Goal: Navigation & Orientation: Find specific page/section

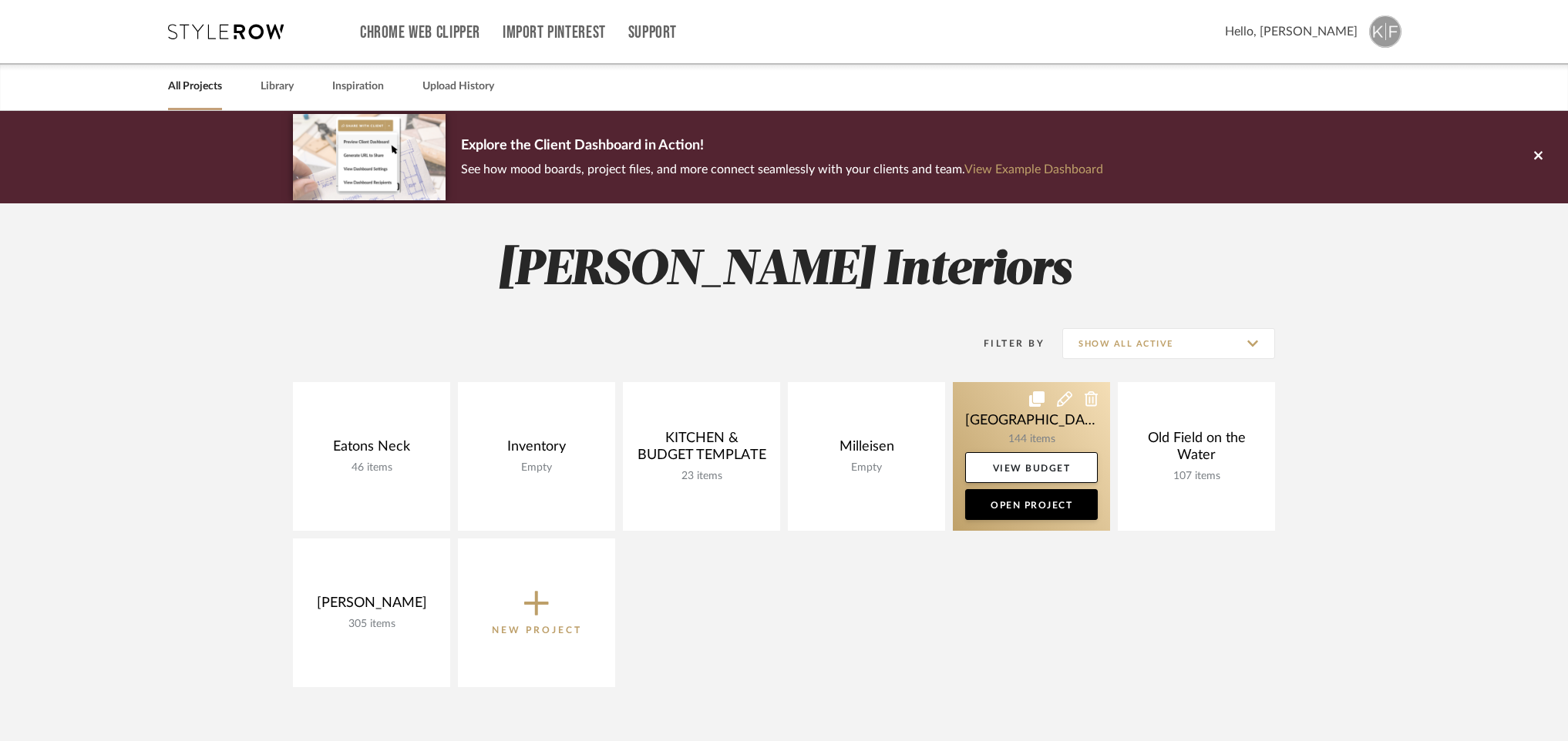
click at [1036, 431] on link at bounding box center [1032, 456] width 158 height 148
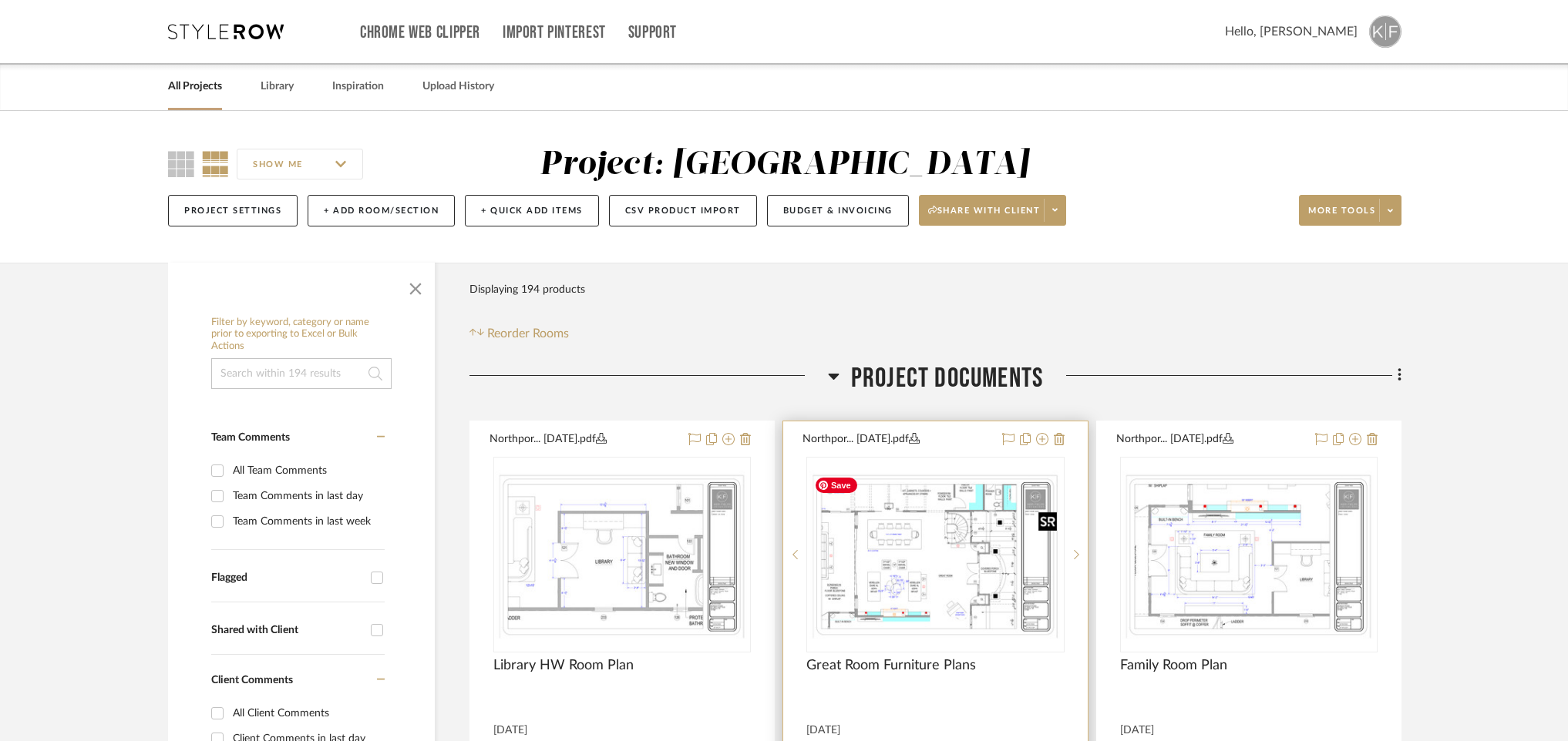
click at [920, 571] on img "0" at bounding box center [935, 555] width 254 height 170
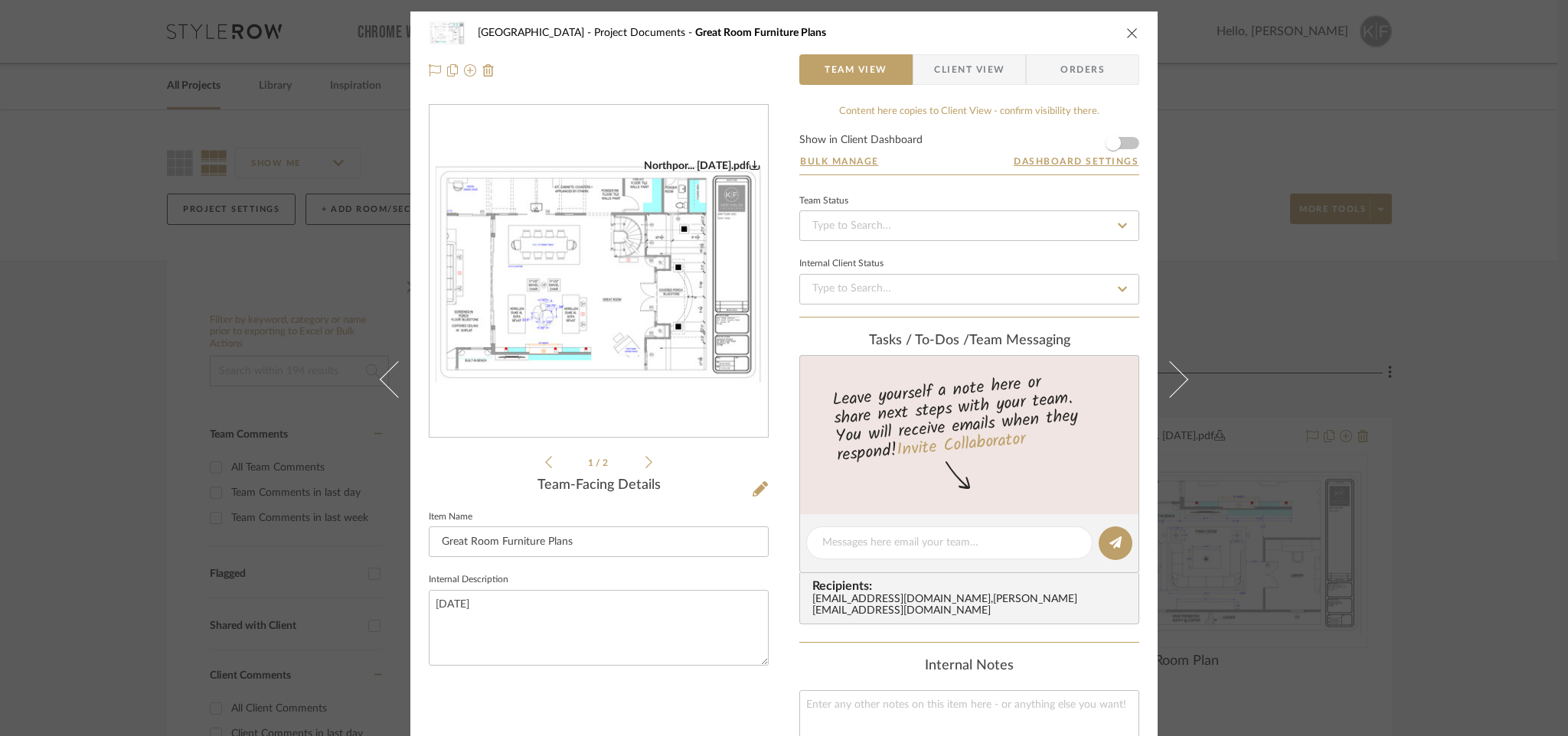
click at [645, 460] on icon at bounding box center [649, 462] width 7 height 14
click at [1129, 30] on icon "close" at bounding box center [1131, 32] width 12 height 12
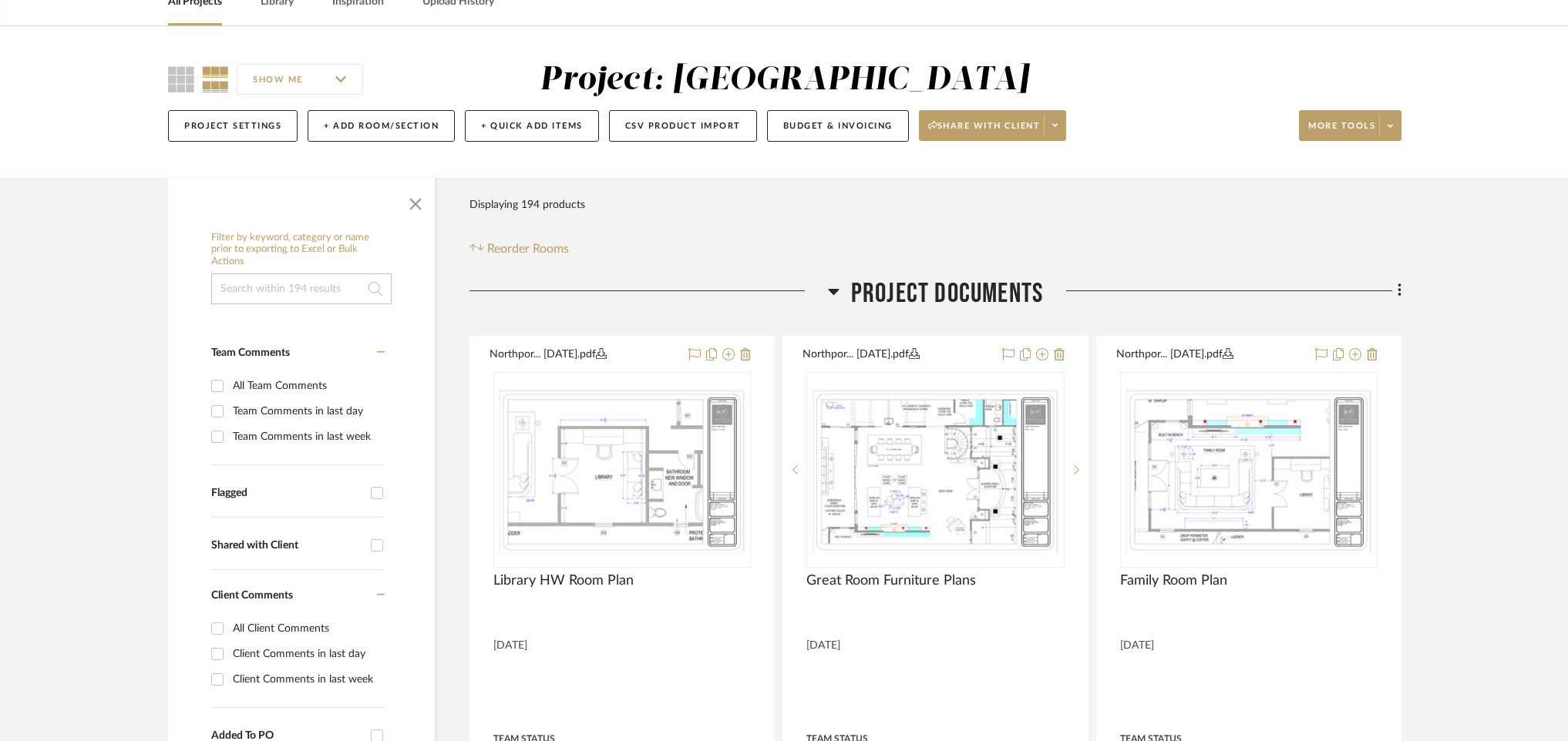
scroll to position [93, 0]
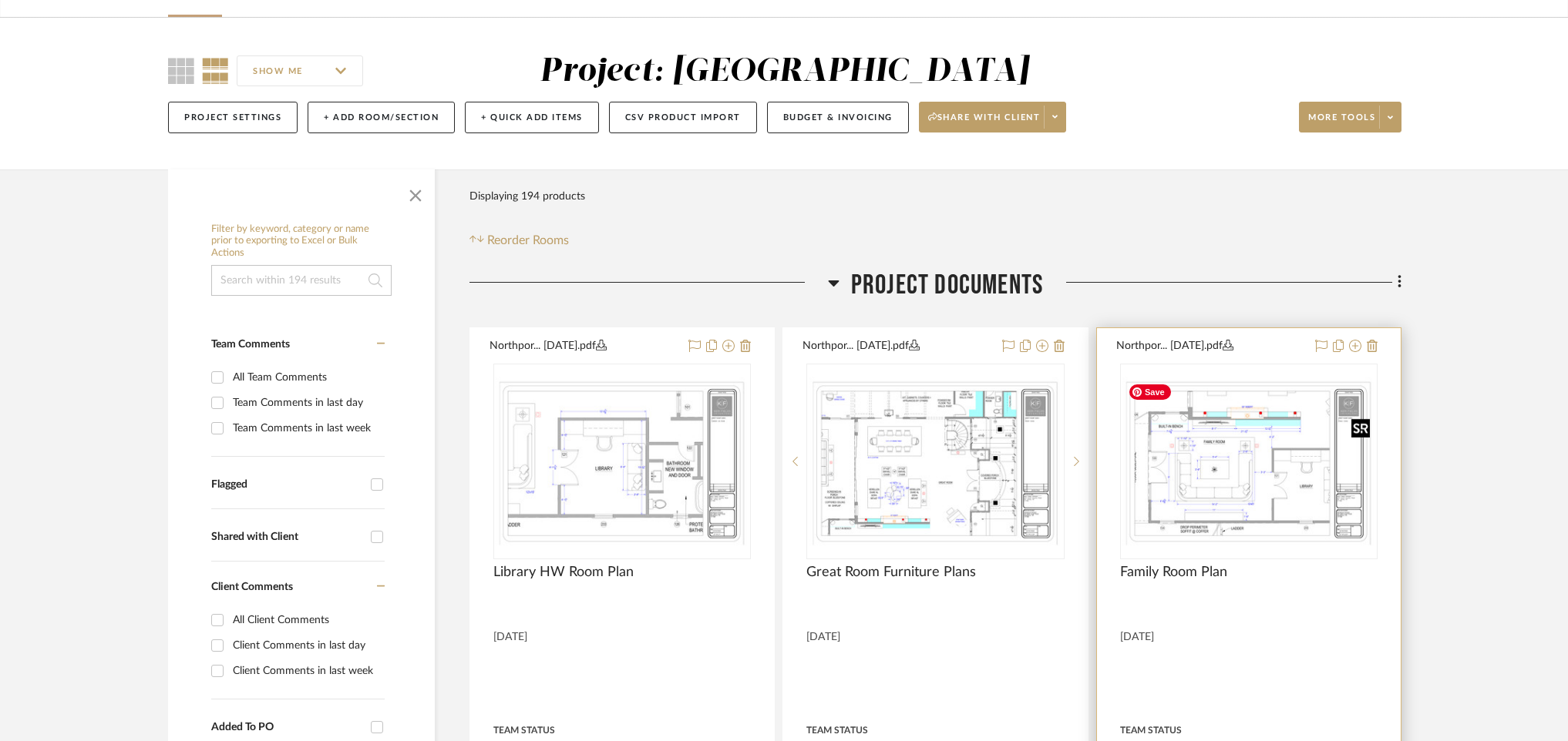
click at [1203, 487] on img "0" at bounding box center [1249, 462] width 254 height 170
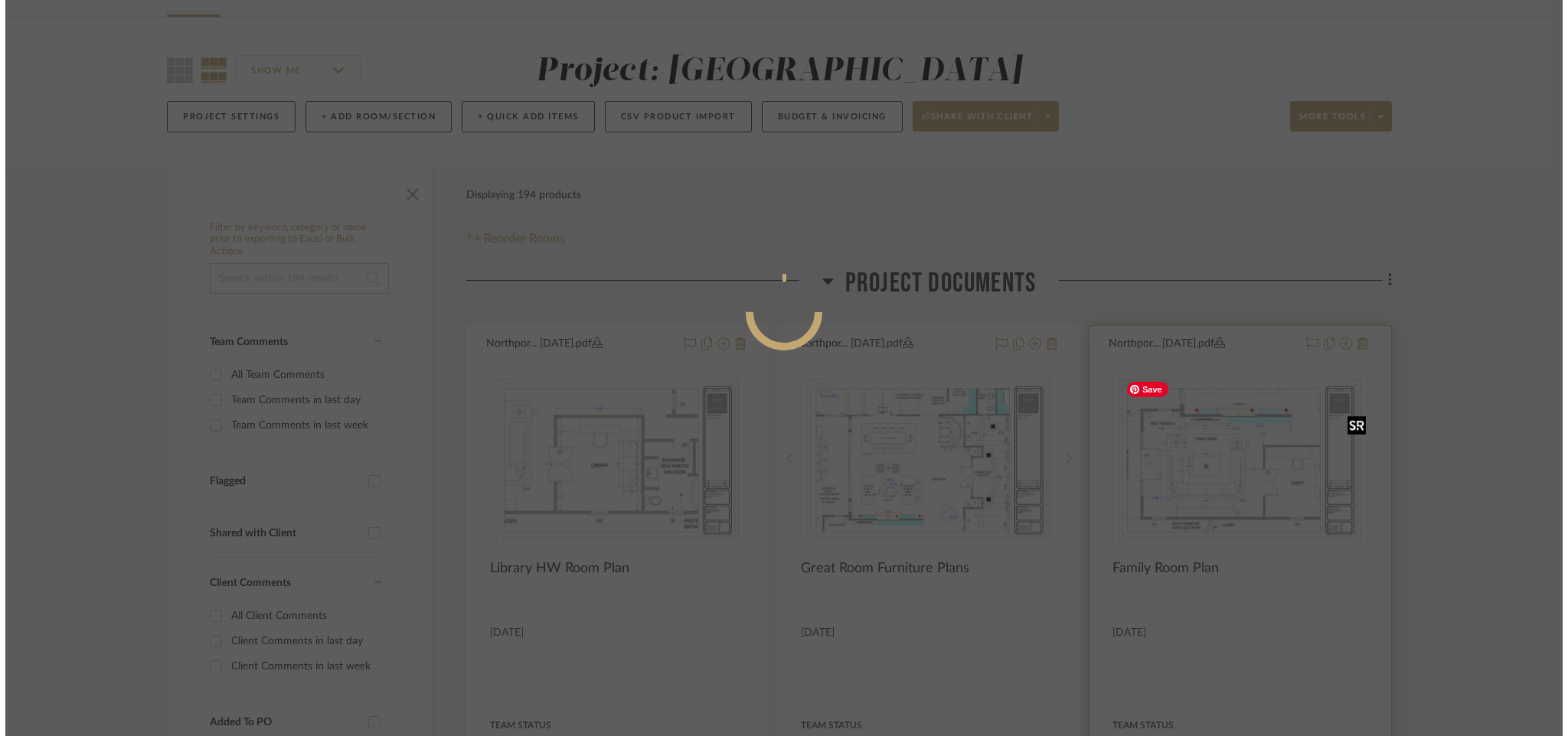
scroll to position [0, 0]
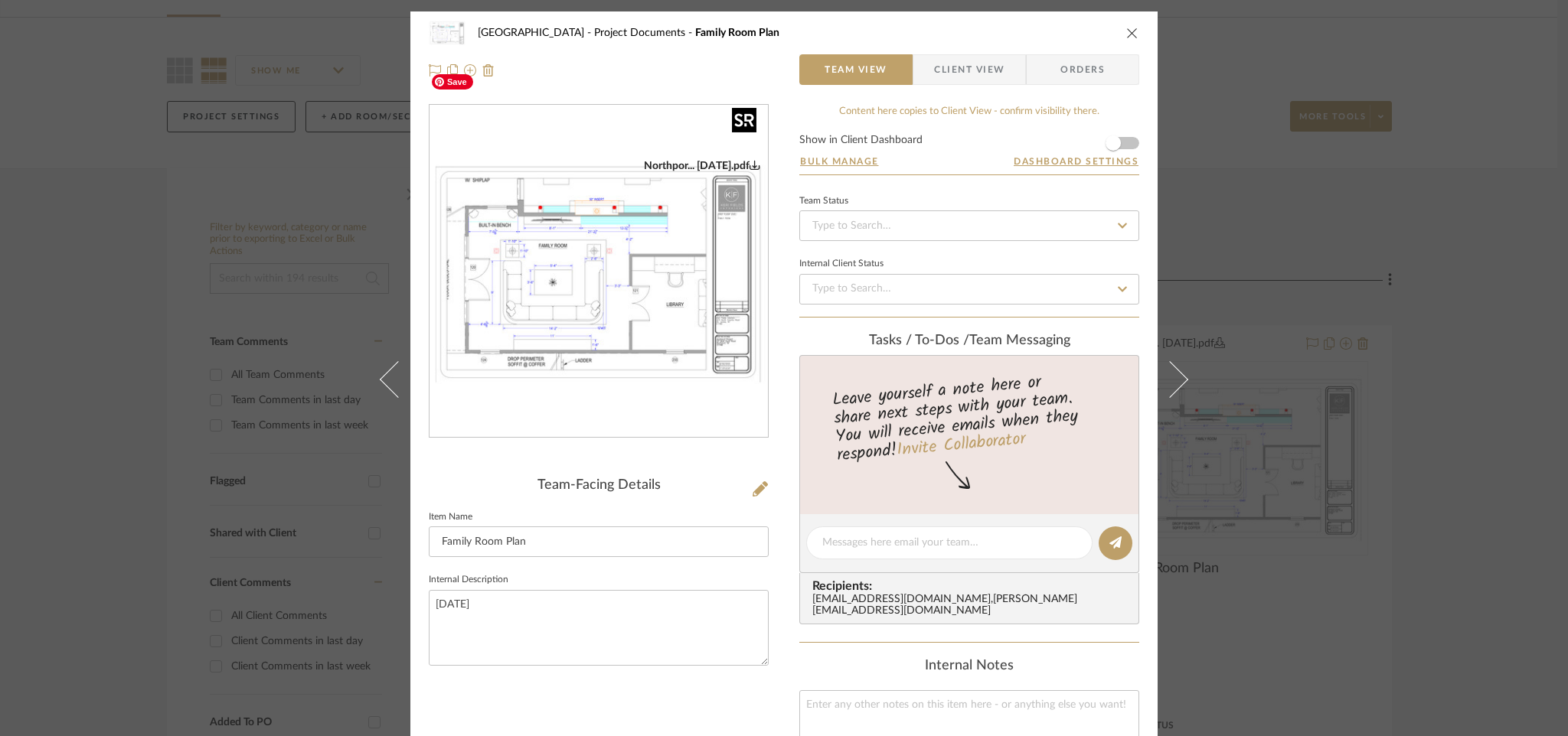
click at [563, 269] on img "0" at bounding box center [599, 272] width 339 height 226
click at [559, 267] on img "0" at bounding box center [599, 272] width 339 height 226
click at [1127, 30] on icon "close" at bounding box center [1131, 32] width 12 height 12
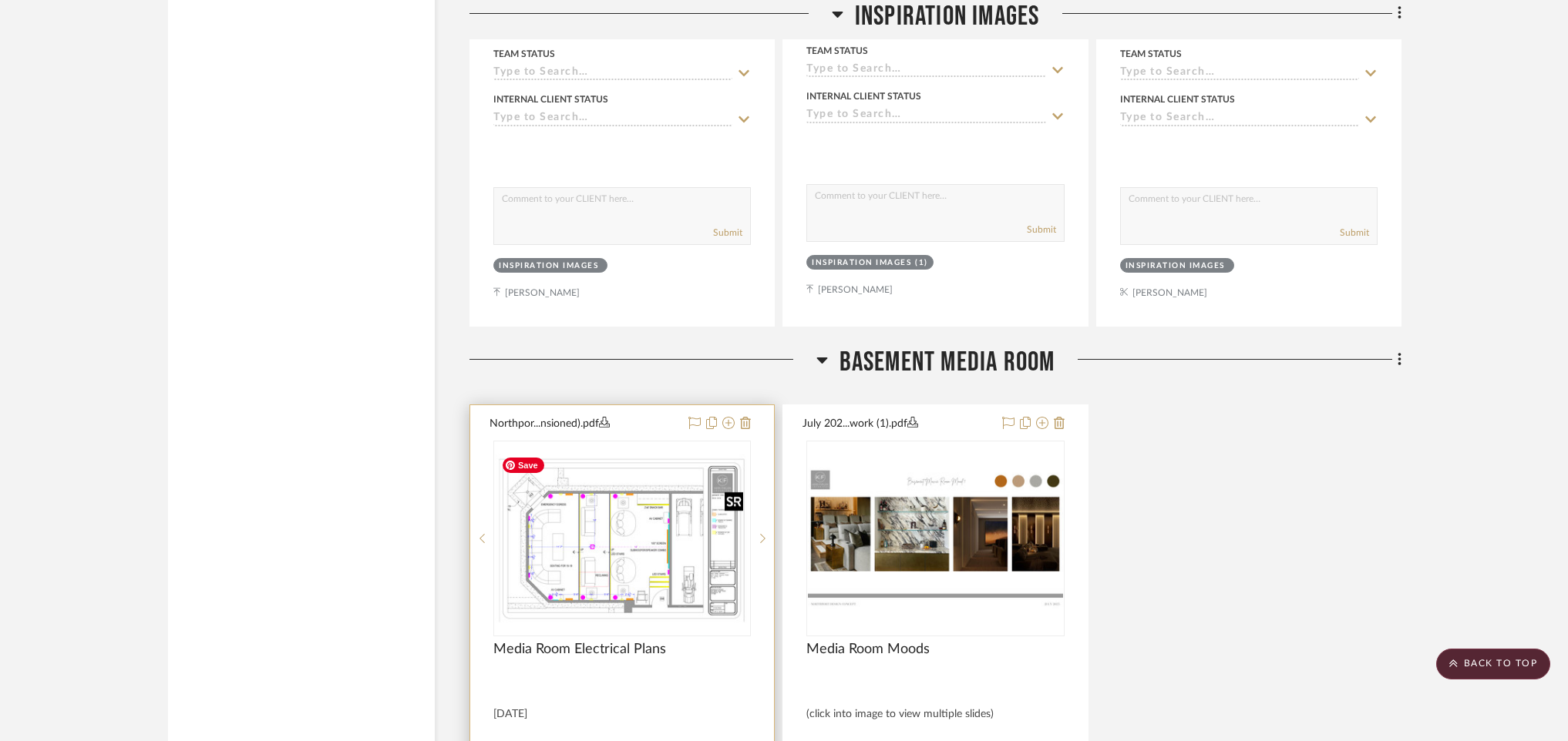
click at [606, 467] on img "0" at bounding box center [622, 539] width 254 height 170
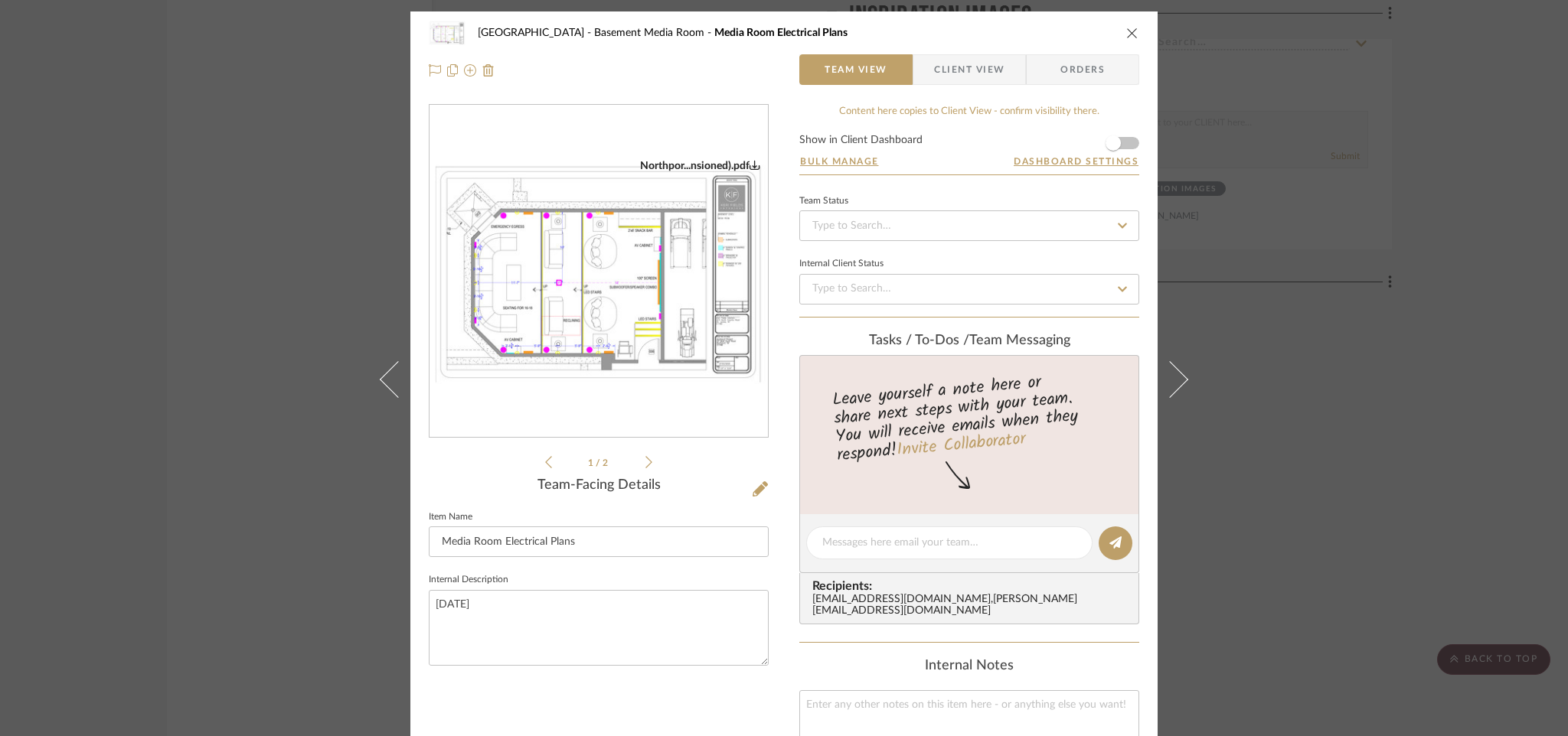
click at [636, 290] on img "0" at bounding box center [599, 272] width 339 height 226
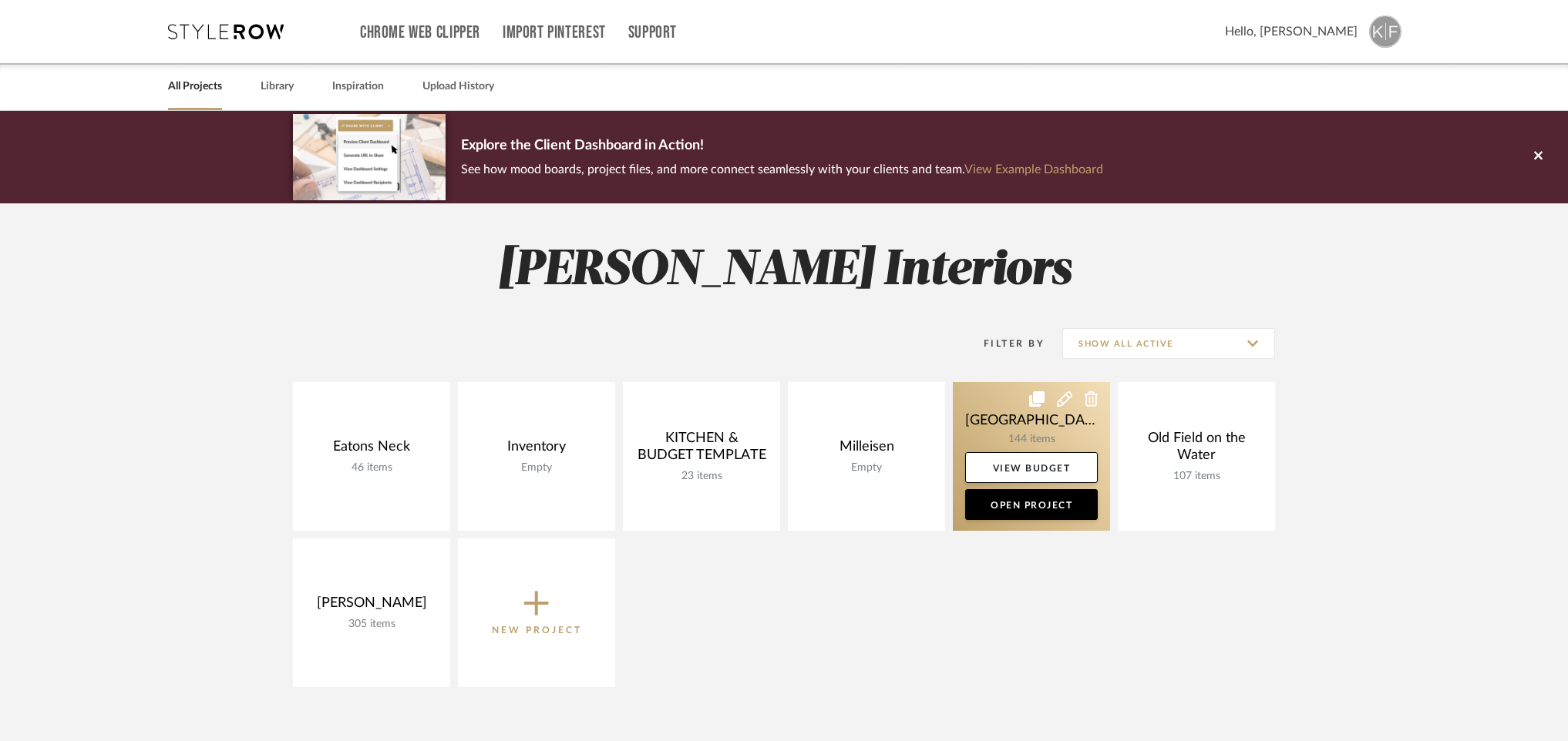
click at [1032, 423] on link at bounding box center [1032, 456] width 158 height 148
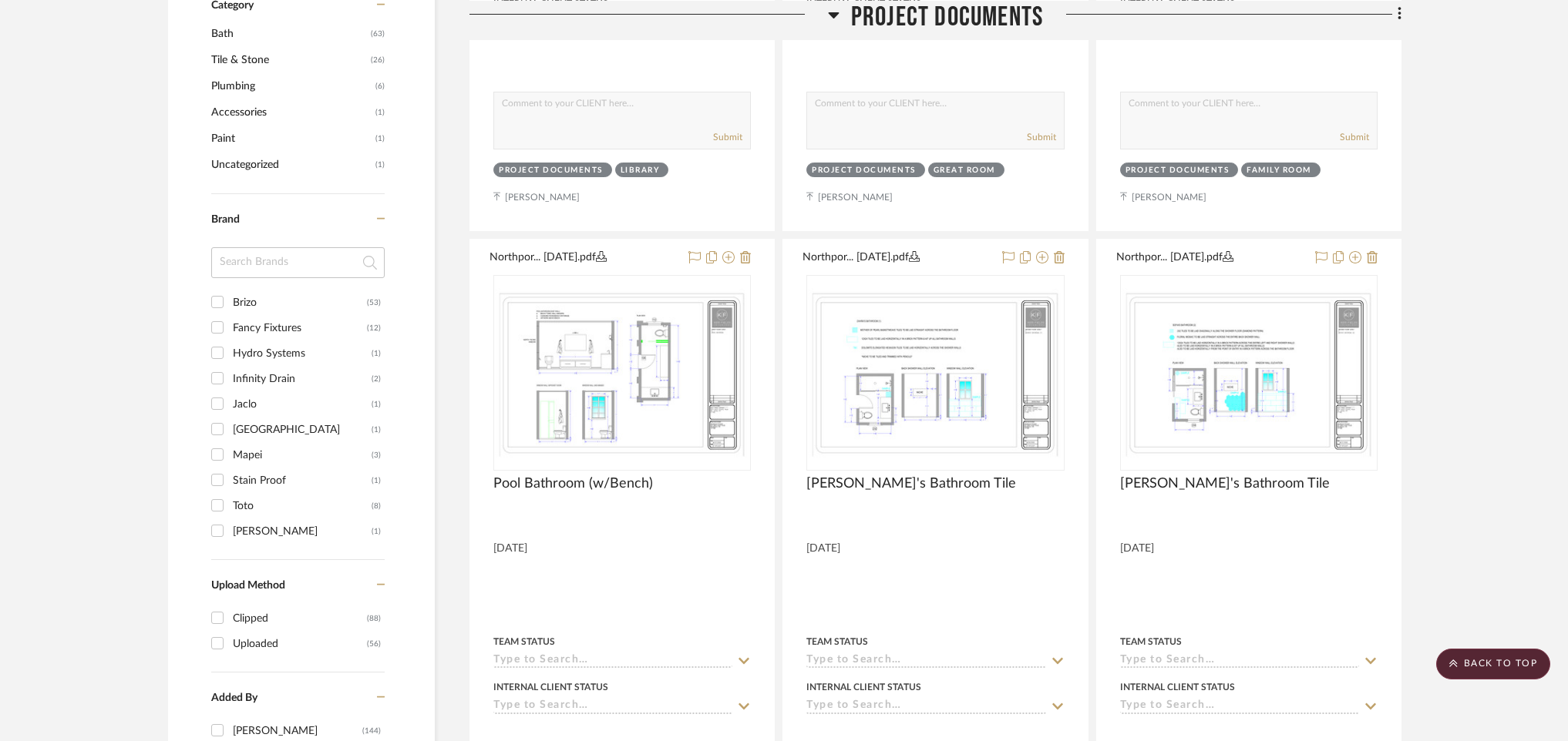
scroll to position [868, 0]
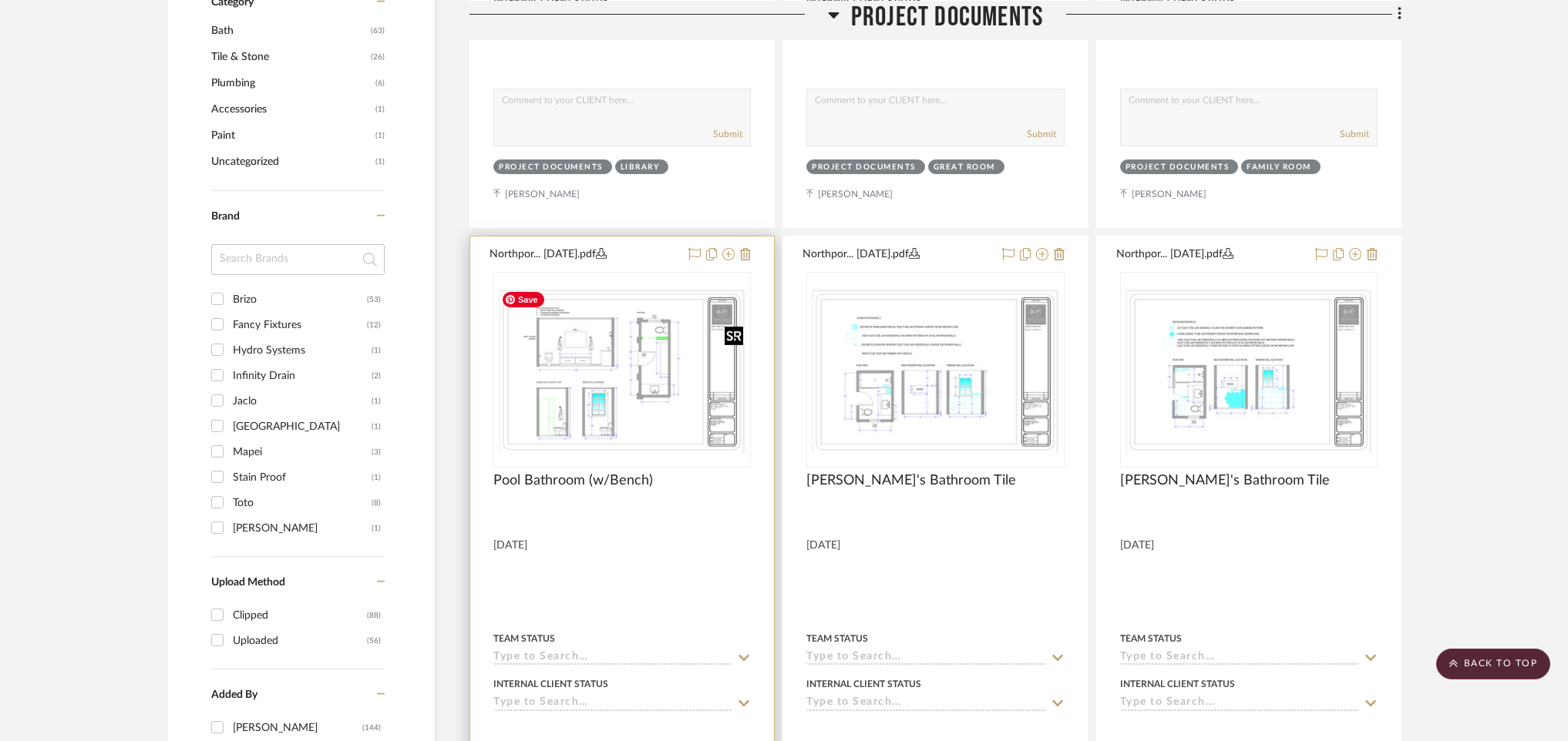
click at [605, 355] on img "0" at bounding box center [622, 370] width 254 height 170
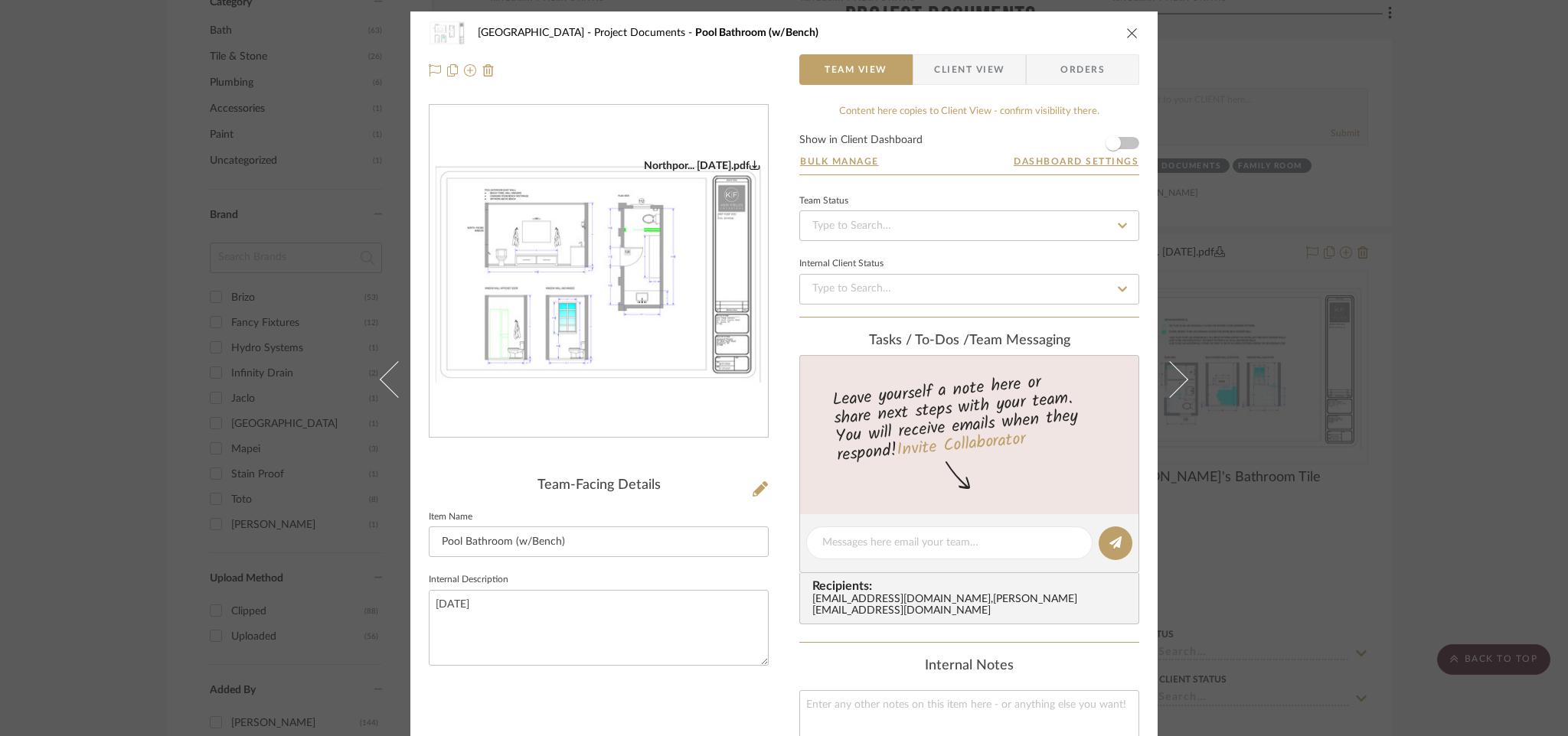
scroll to position [1, 0]
click at [585, 316] on img "0" at bounding box center [599, 271] width 339 height 226
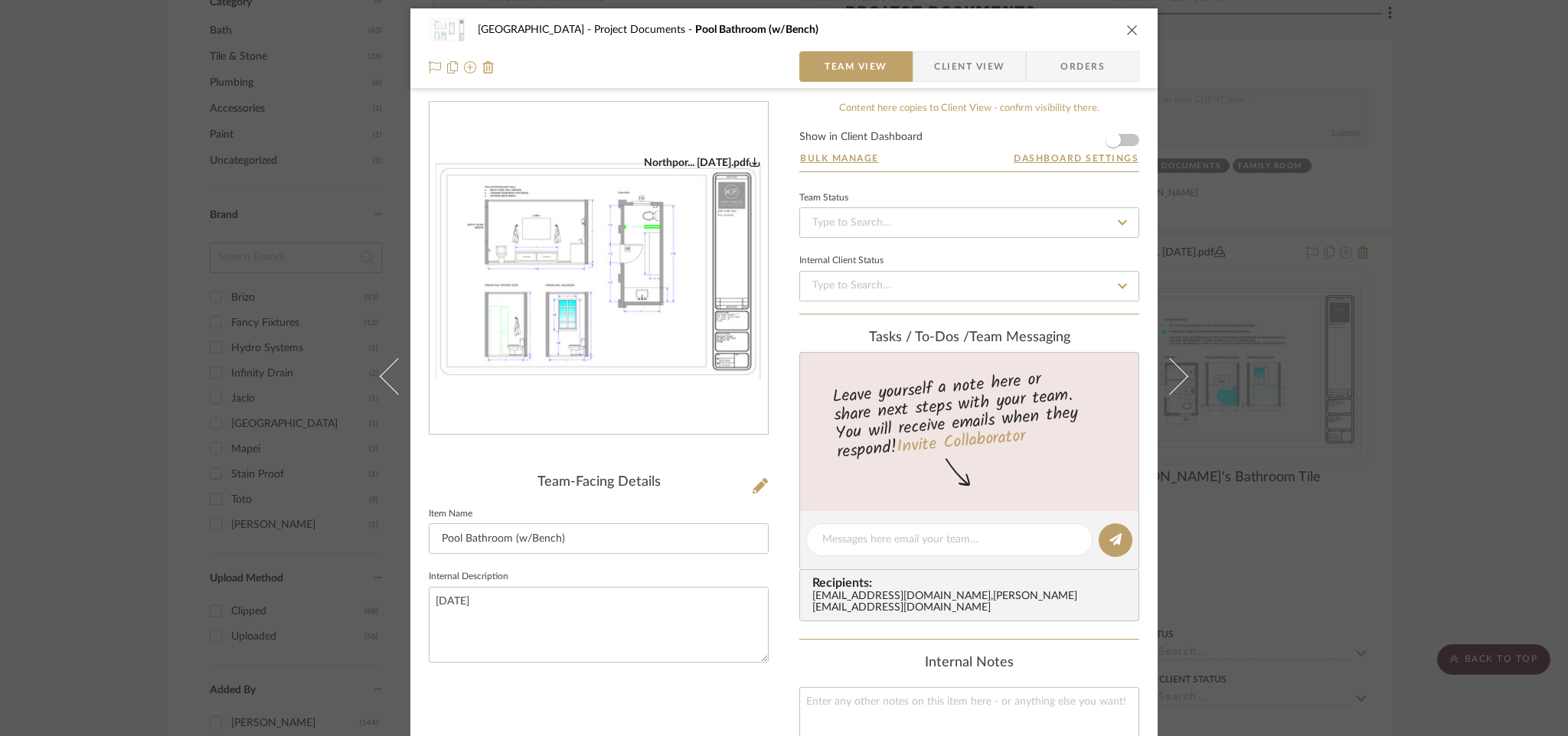
scroll to position [4, 0]
click at [1128, 27] on icon "close" at bounding box center [1131, 28] width 12 height 12
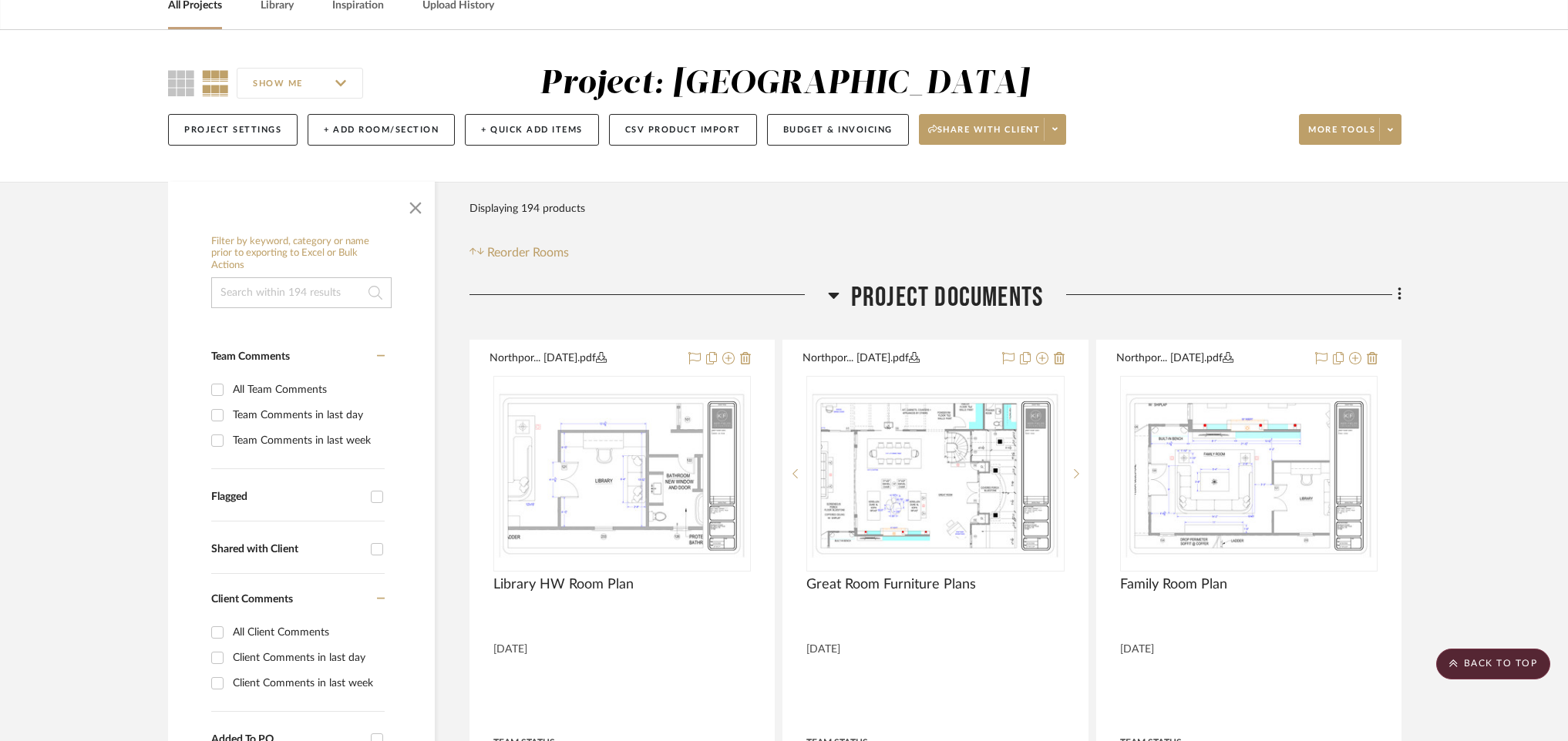
scroll to position [0, 0]
